Goal: Information Seeking & Learning: Learn about a topic

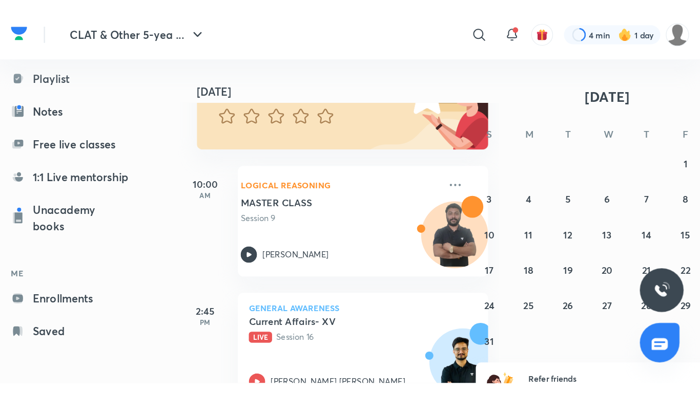
scroll to position [202, 0]
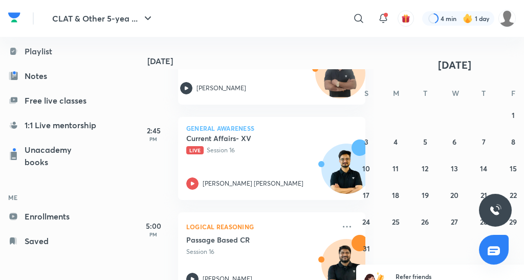
click at [234, 183] on p "[PERSON_NAME] [PERSON_NAME]" at bounding box center [253, 183] width 101 height 9
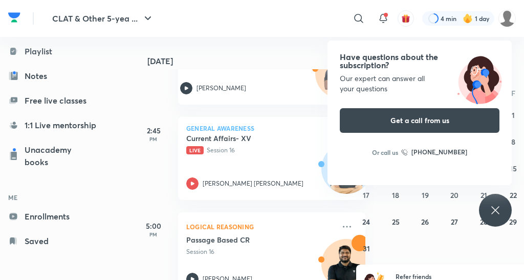
click at [250, 138] on h5 "Current Affairs- XV" at bounding box center [250, 138] width 128 height 10
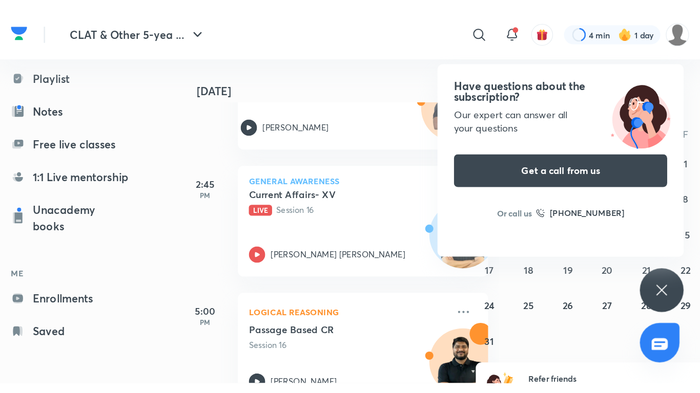
scroll to position [18, 0]
